Goal: Use online tool/utility: Use online tool/utility

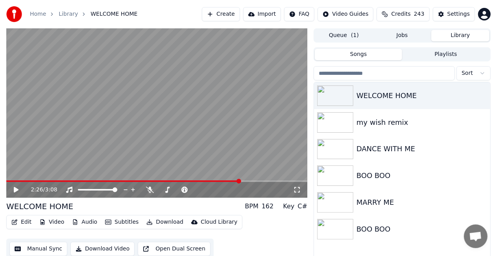
click at [437, 33] on button "Library" at bounding box center [460, 35] width 58 height 11
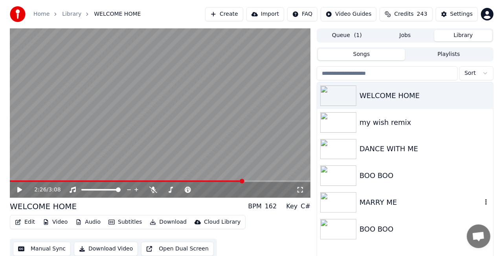
scroll to position [18, 0]
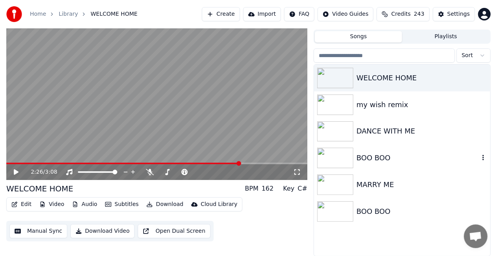
click at [375, 154] on div "BOO BOO" at bounding box center [417, 157] width 123 height 11
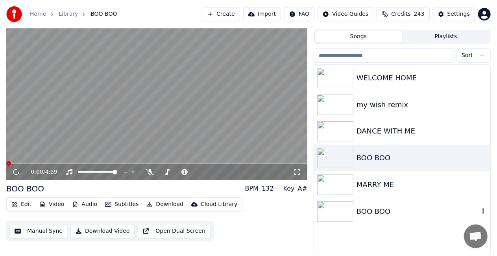
click at [382, 212] on div "BOO BOO" at bounding box center [417, 211] width 123 height 11
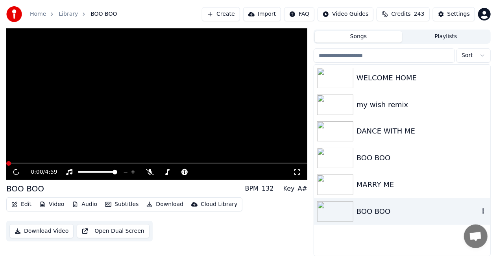
click at [382, 212] on div "BOO BOO" at bounding box center [417, 211] width 123 height 11
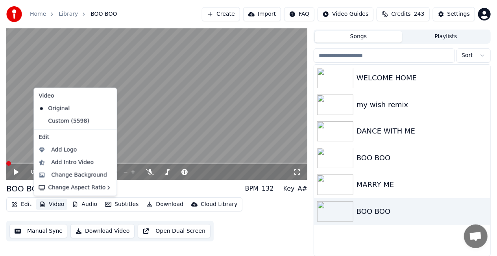
click at [56, 203] on button "Video" at bounding box center [51, 204] width 31 height 11
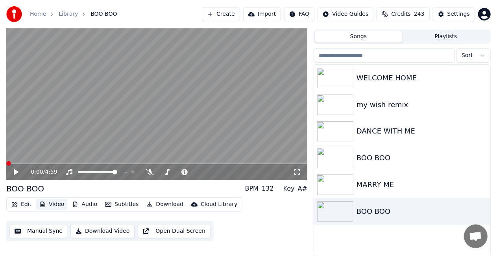
click at [56, 203] on button "Video" at bounding box center [51, 204] width 31 height 11
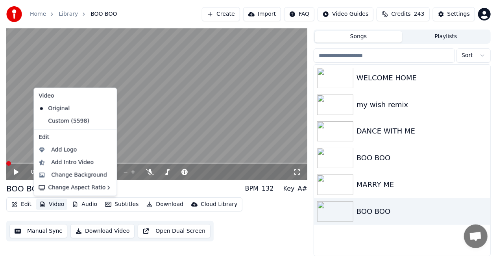
click at [56, 203] on button "Video" at bounding box center [51, 204] width 31 height 11
click at [84, 172] on div "Change Background" at bounding box center [79, 175] width 56 height 8
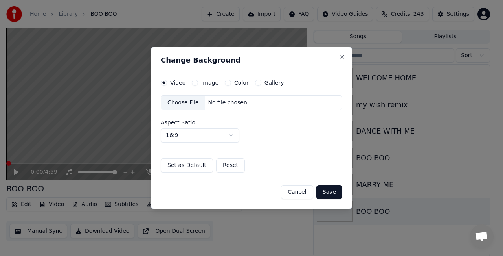
click at [189, 102] on div "Choose File" at bounding box center [183, 103] width 44 height 14
click at [328, 190] on button "Save" at bounding box center [330, 192] width 26 height 14
